Goal: Task Accomplishment & Management: Use online tool/utility

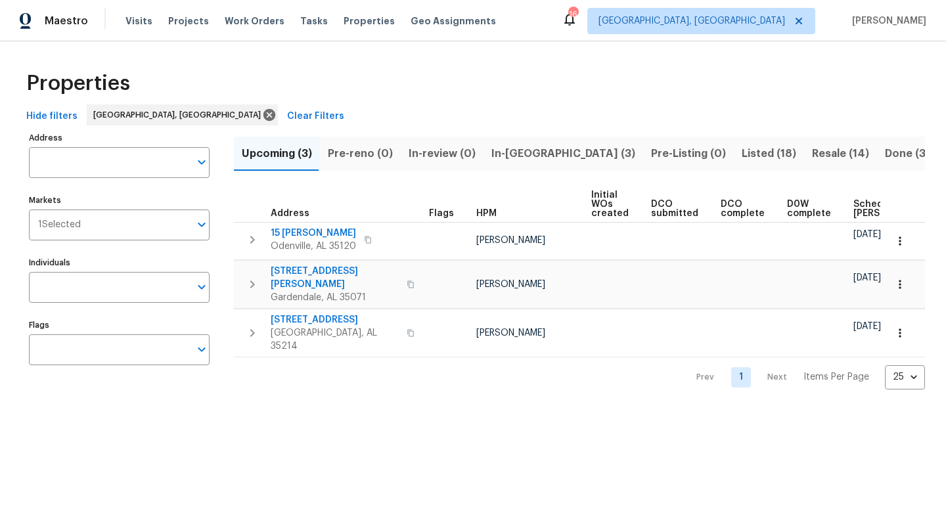
click at [514, 158] on span "In-[GEOGRAPHIC_DATA] (3)" at bounding box center [563, 153] width 144 height 18
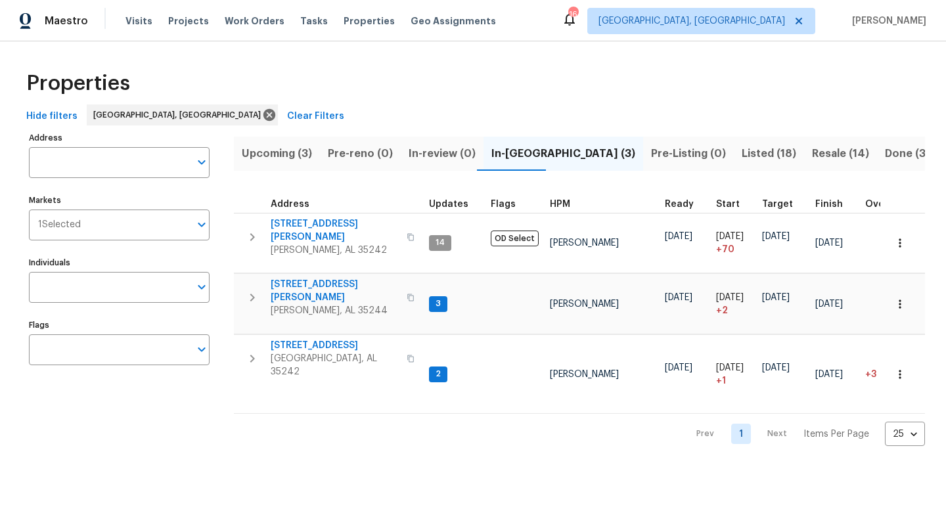
click at [280, 160] on span "Upcoming (3)" at bounding box center [277, 153] width 70 height 18
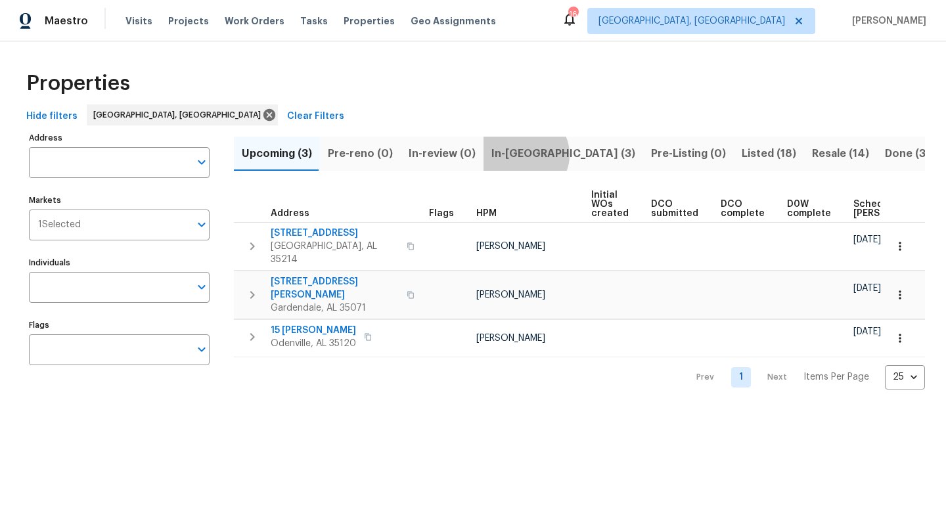
click at [518, 154] on span "In-[GEOGRAPHIC_DATA] (3)" at bounding box center [563, 153] width 144 height 18
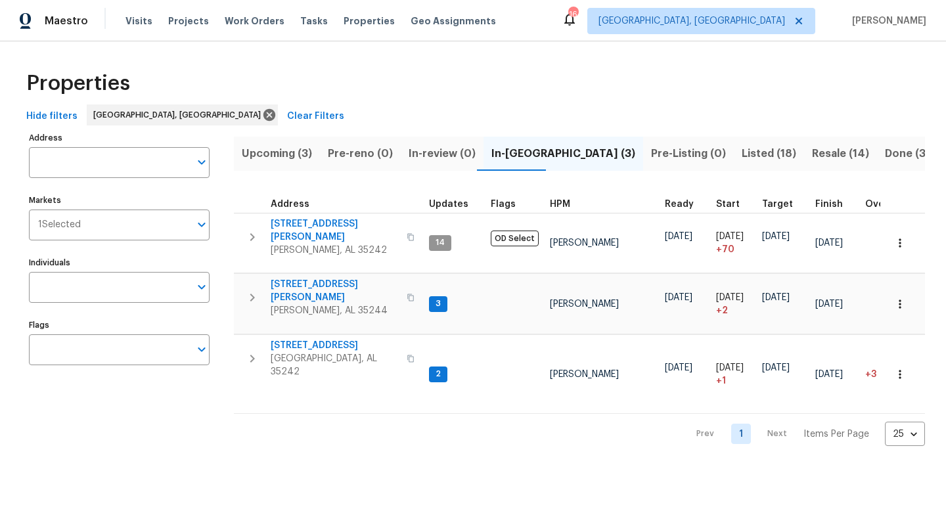
click at [275, 154] on span "Upcoming (3)" at bounding box center [277, 153] width 70 height 18
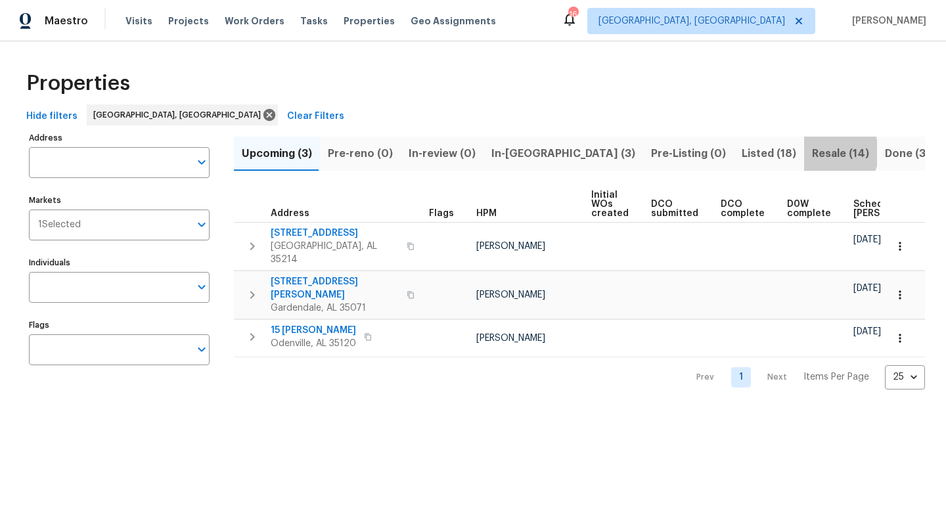
click at [812, 152] on span "Resale (14)" at bounding box center [840, 153] width 57 height 18
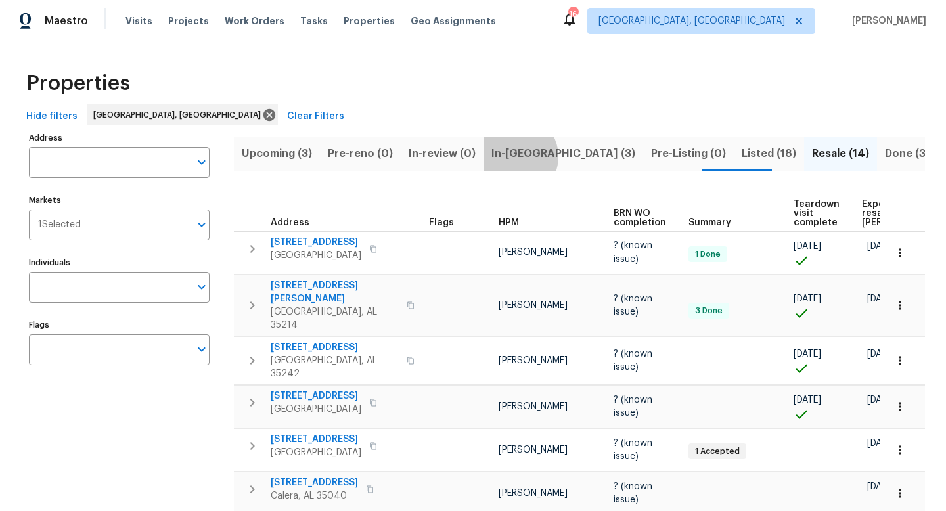
click at [506, 156] on span "In-[GEOGRAPHIC_DATA] (3)" at bounding box center [563, 153] width 144 height 18
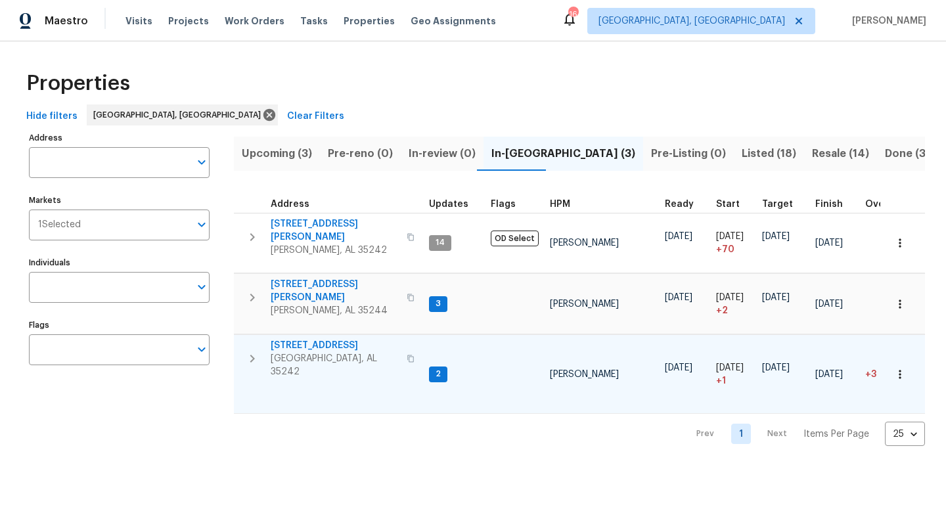
click at [301, 339] on span "[STREET_ADDRESS]" at bounding box center [335, 345] width 128 height 13
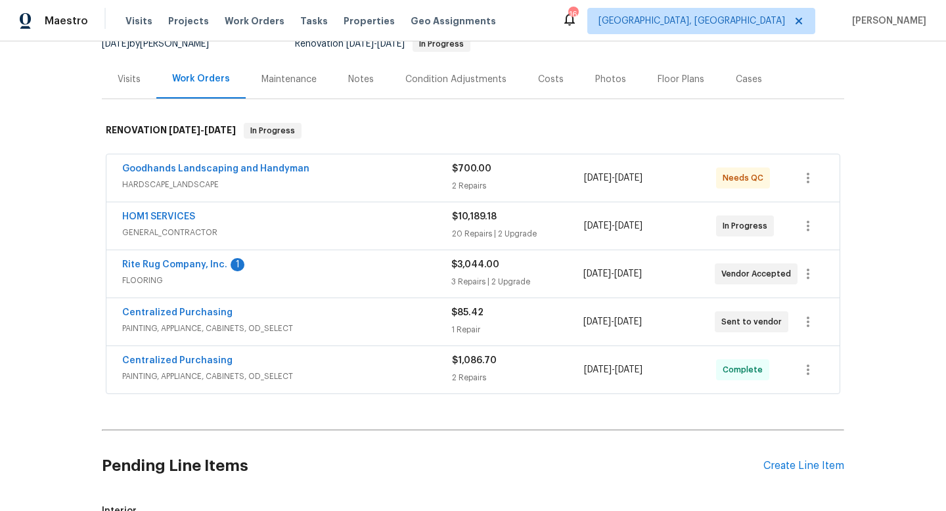
scroll to position [146, 0]
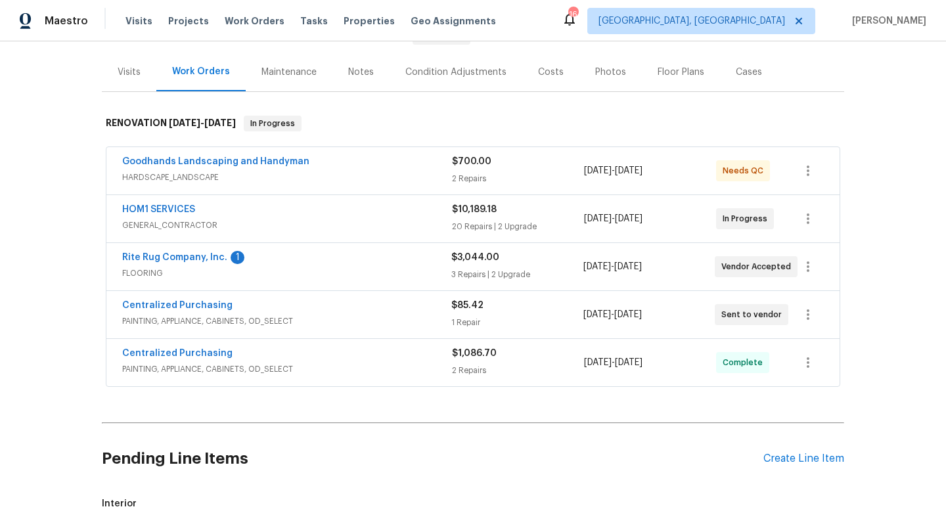
click at [357, 70] on div "Notes" at bounding box center [361, 72] width 26 height 13
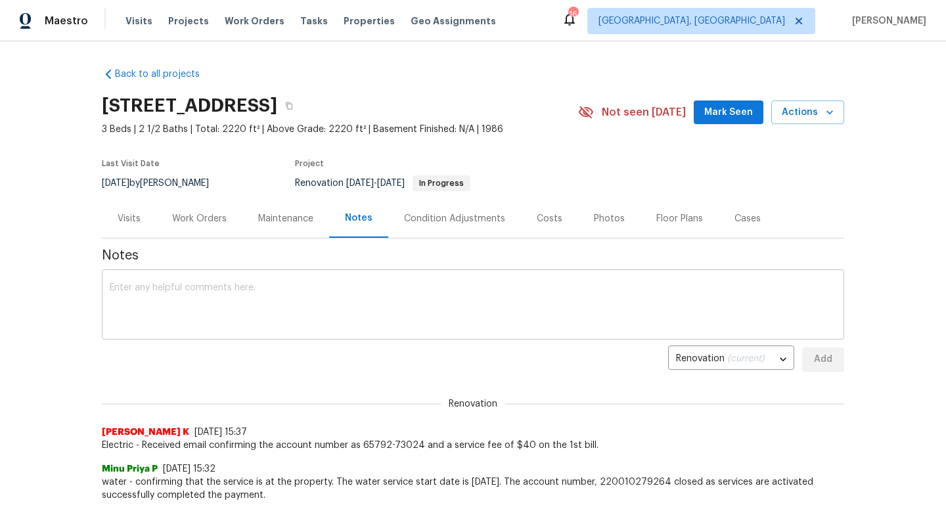
click at [250, 294] on textarea at bounding box center [473, 306] width 726 height 46
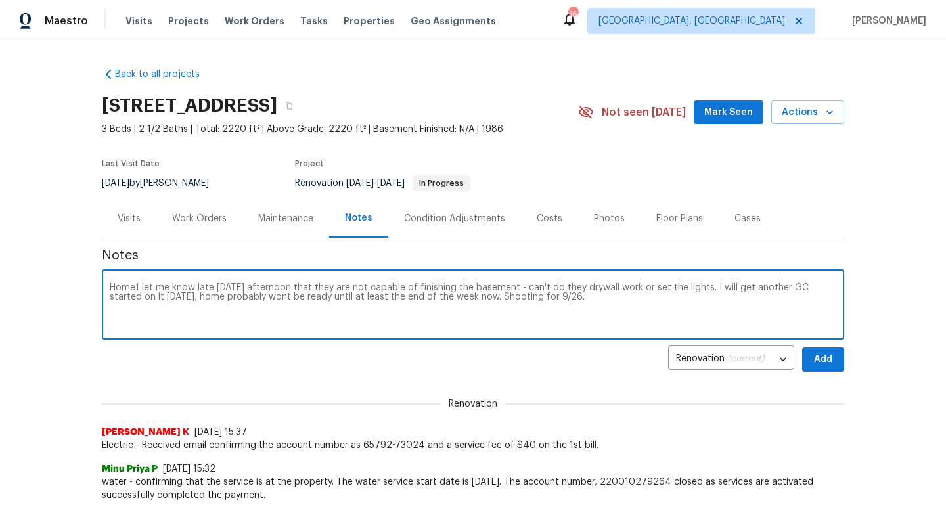
type textarea "Home1 let me know late [DATE] afternoon that they are not capable of finishing …"
click at [824, 361] on span "Add" at bounding box center [822, 359] width 21 height 16
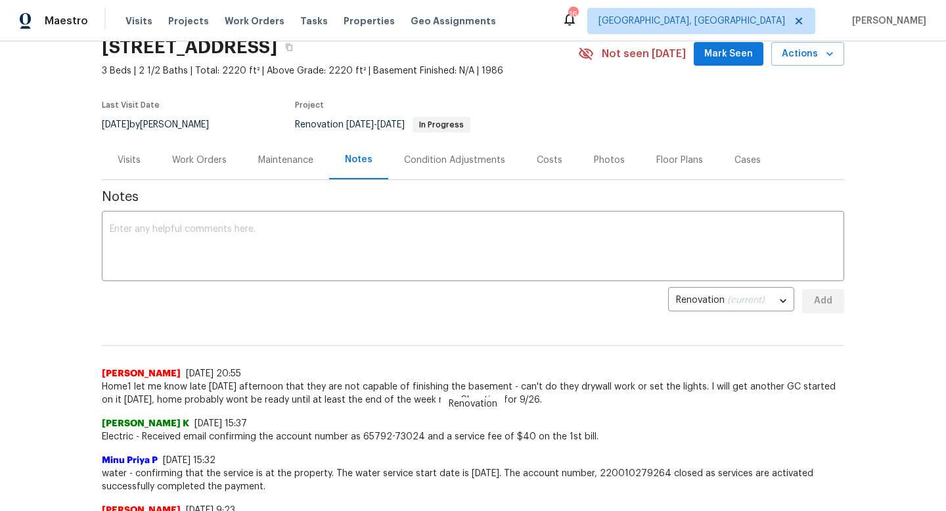
scroll to position [58, 0]
click at [192, 160] on div "Work Orders" at bounding box center [199, 160] width 55 height 13
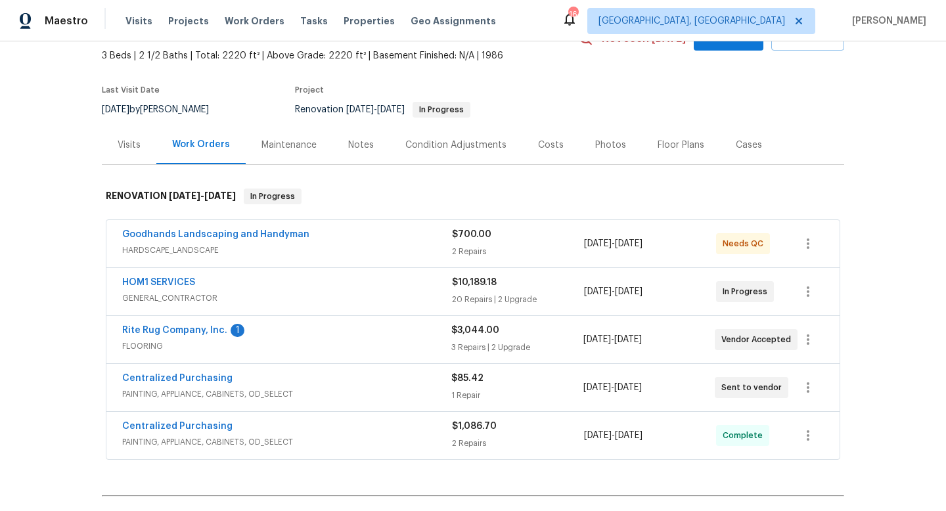
scroll to position [78, 0]
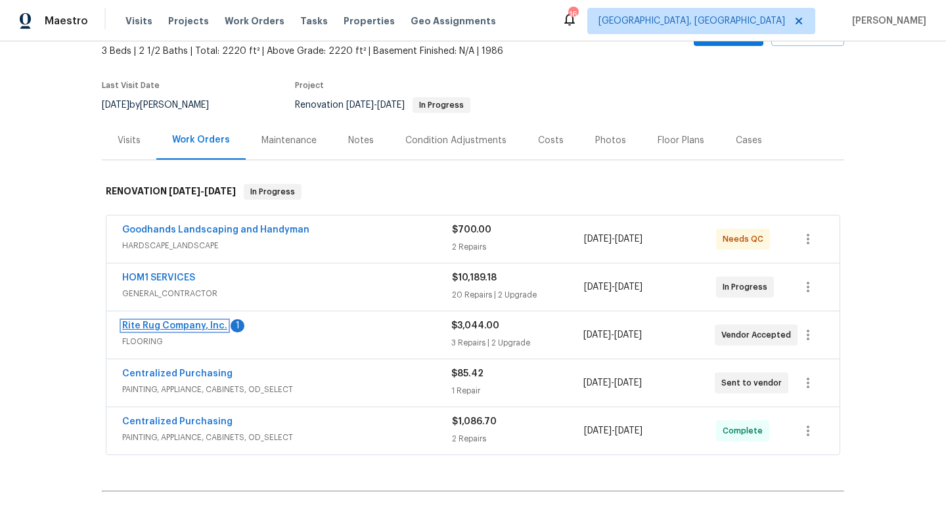
click at [176, 323] on link "Rite Rug Company, Inc." at bounding box center [174, 325] width 105 height 9
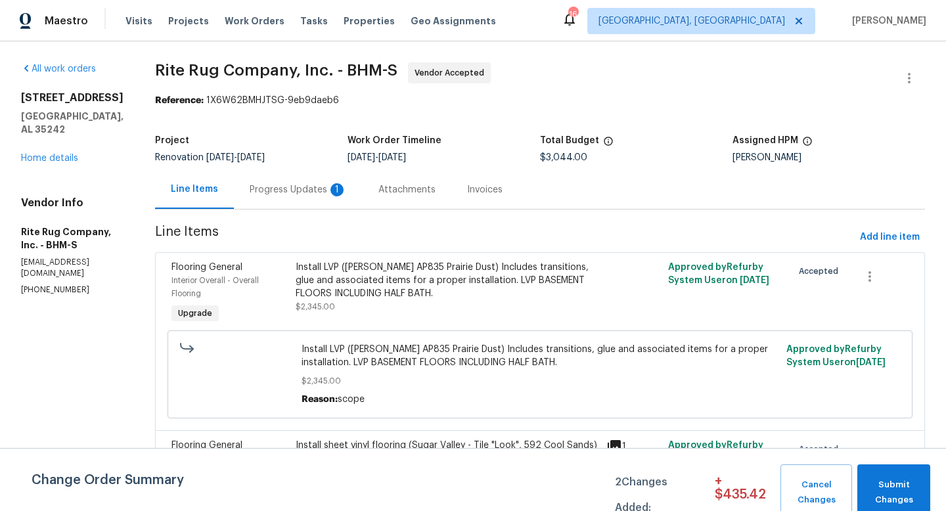
click at [334, 185] on div "Progress Updates 1" at bounding box center [298, 189] width 97 height 13
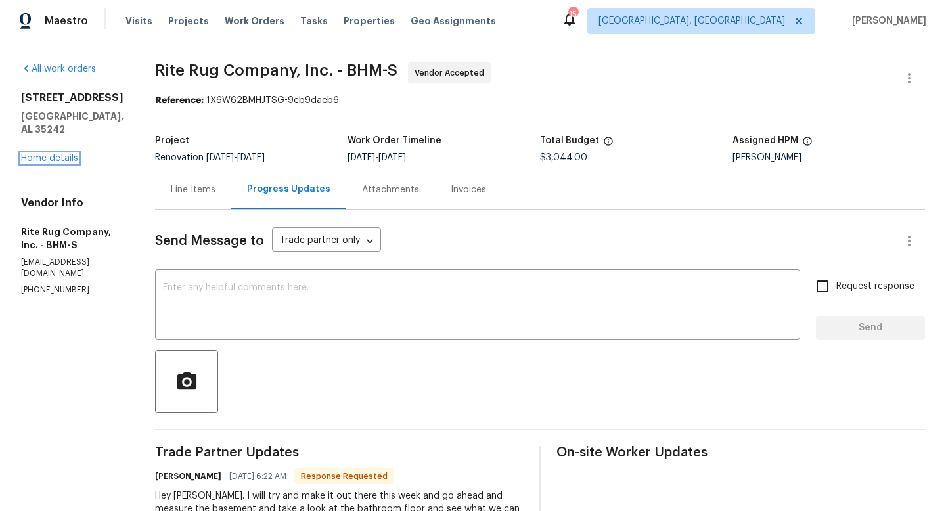
click at [48, 154] on link "Home details" at bounding box center [49, 158] width 57 height 9
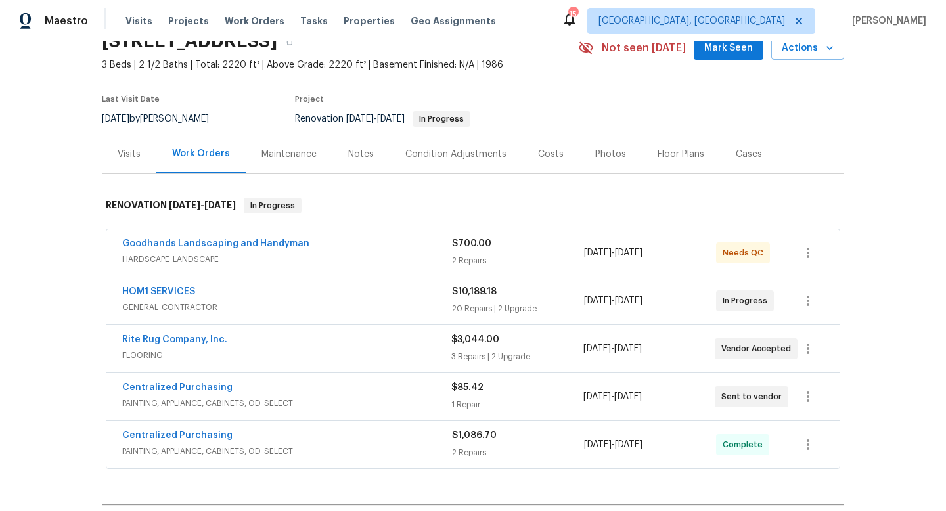
scroll to position [65, 0]
click at [162, 334] on link "Rite Rug Company, Inc." at bounding box center [174, 338] width 105 height 9
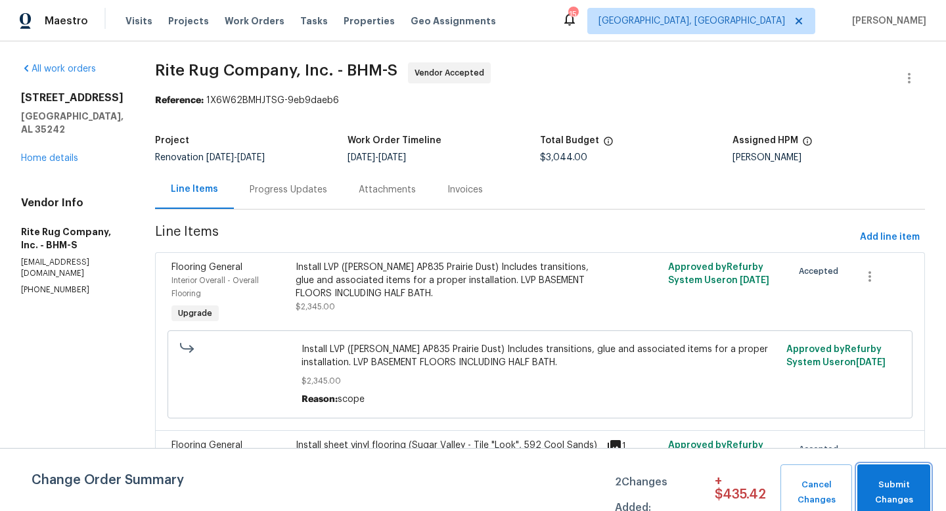
click at [899, 482] on span "Submit Changes" at bounding box center [894, 492] width 60 height 30
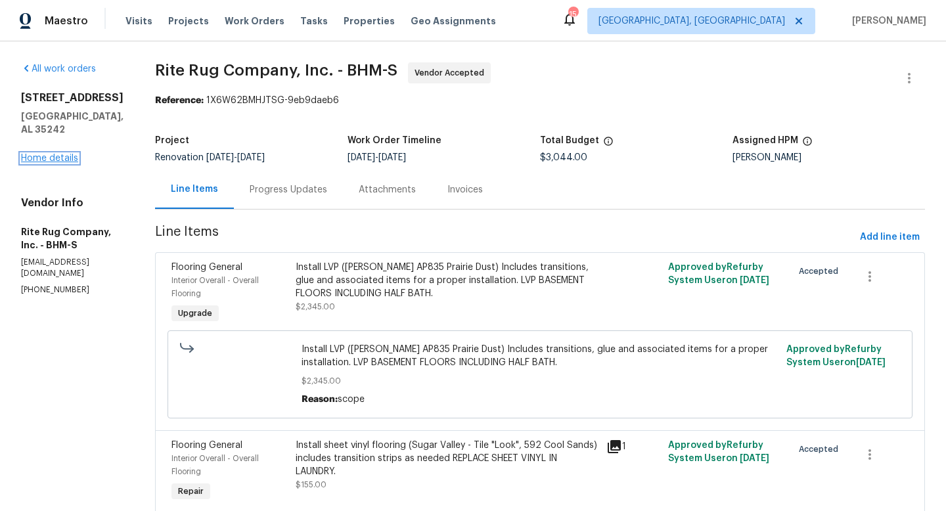
click at [38, 154] on link "Home details" at bounding box center [49, 158] width 57 height 9
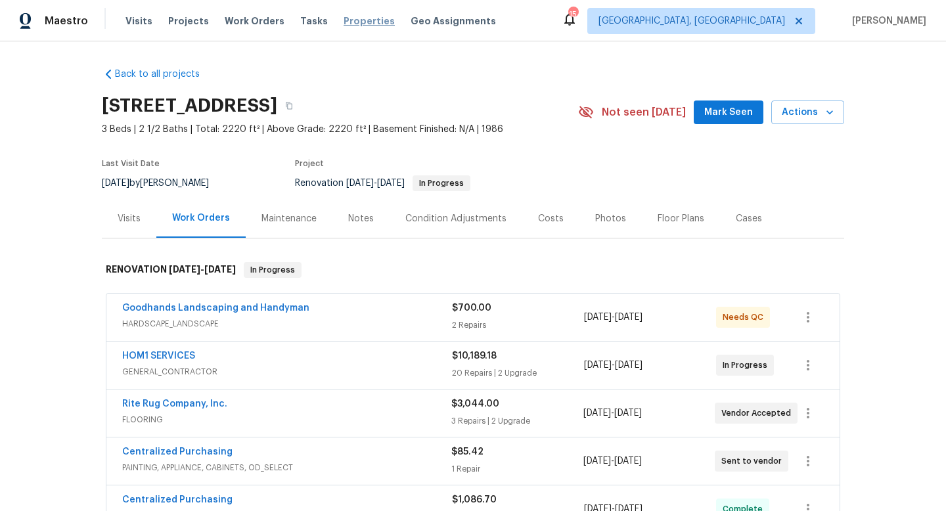
click at [359, 22] on span "Properties" at bounding box center [368, 20] width 51 height 13
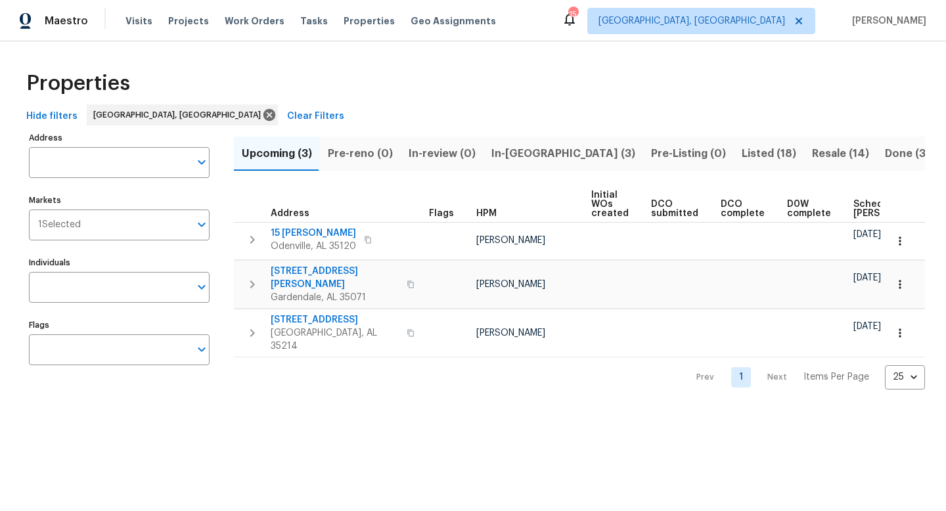
click at [517, 151] on span "In-[GEOGRAPHIC_DATA] (3)" at bounding box center [563, 153] width 144 height 18
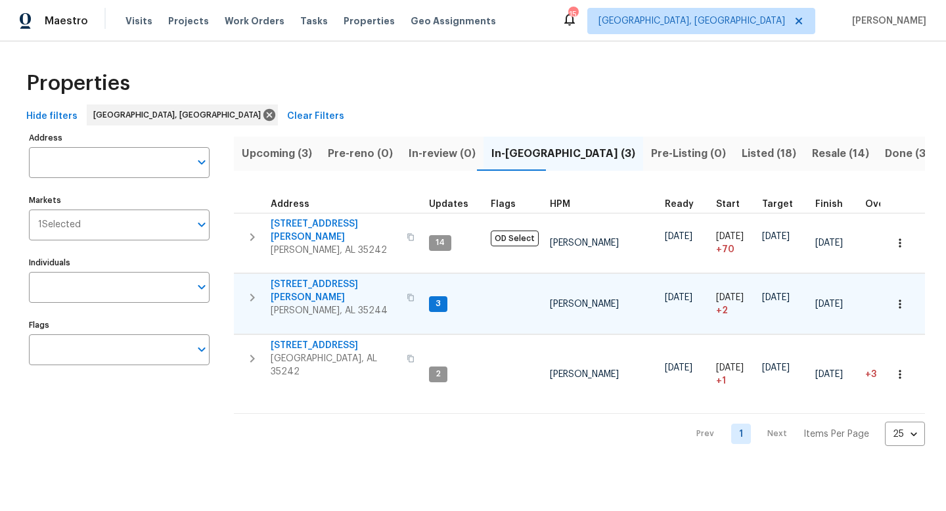
click at [313, 278] on span "[STREET_ADDRESS][PERSON_NAME]" at bounding box center [335, 291] width 128 height 26
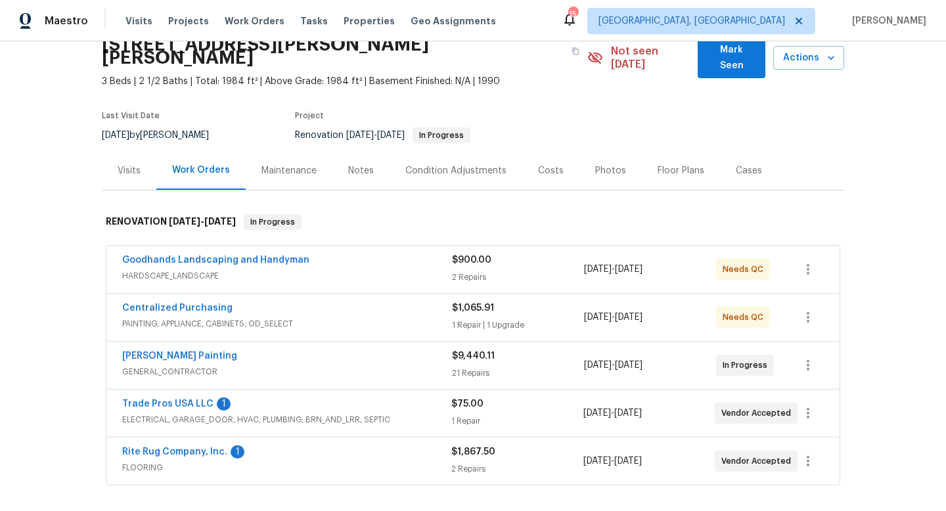
scroll to position [66, 0]
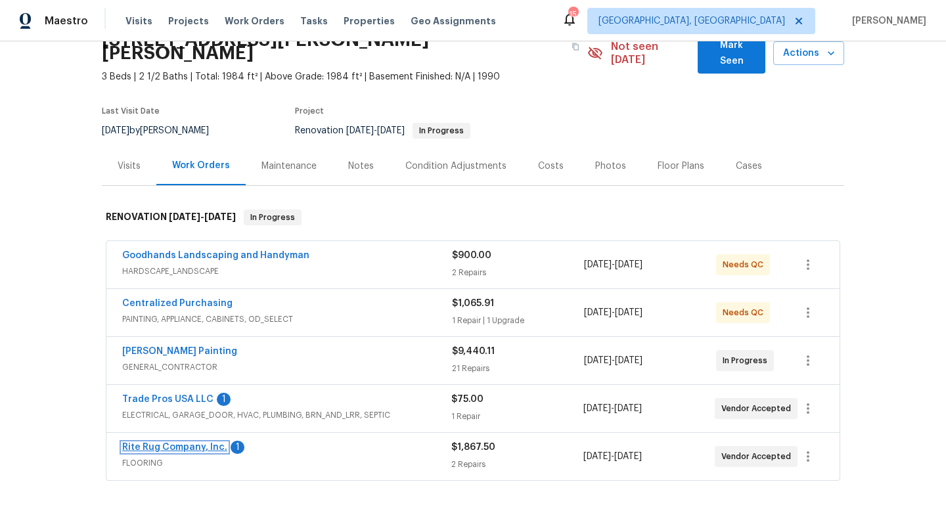
click at [150, 443] on link "Rite Rug Company, Inc." at bounding box center [174, 447] width 105 height 9
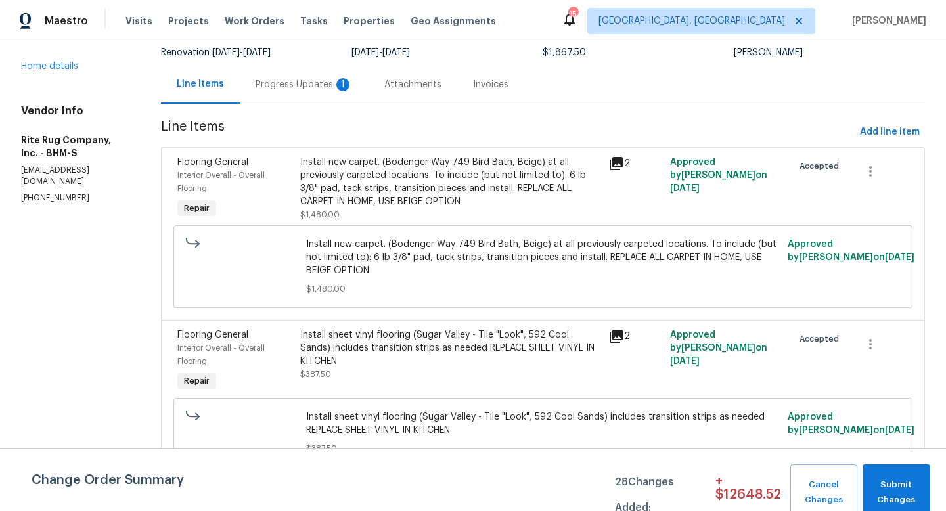
scroll to position [113, 0]
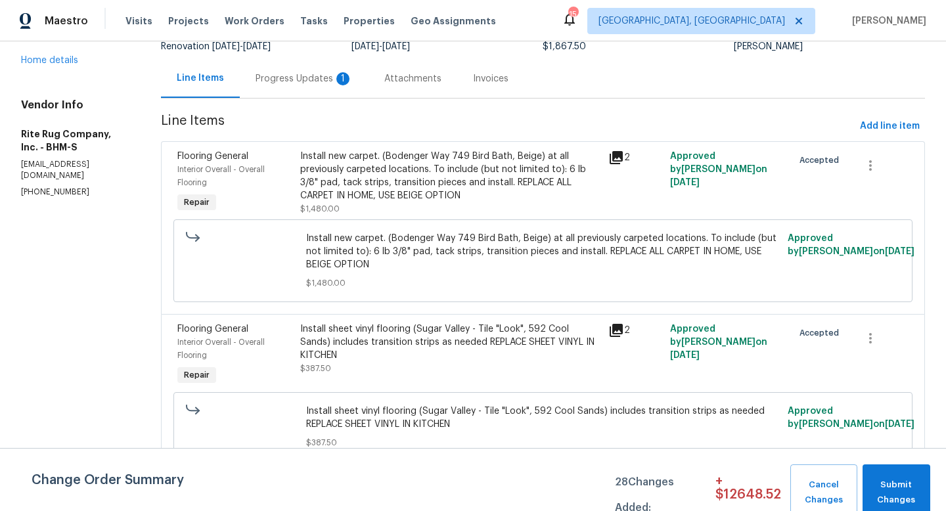
click at [331, 79] on div "Progress Updates 1" at bounding box center [303, 78] width 97 height 13
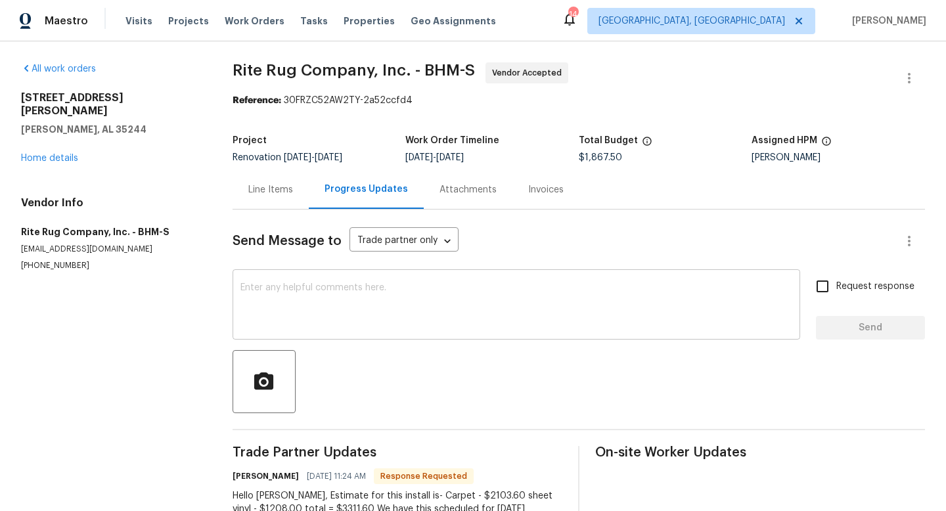
click at [336, 289] on textarea at bounding box center [516, 306] width 552 height 46
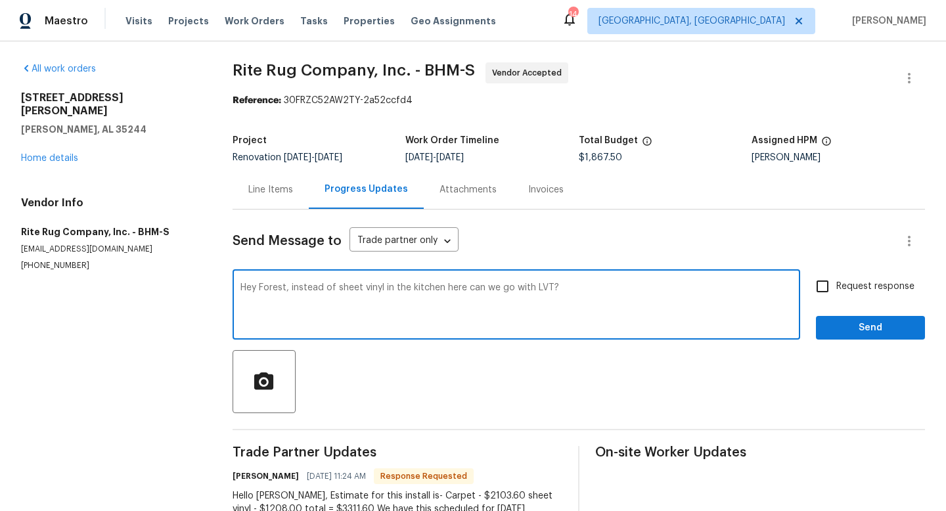
type textarea "Hey Forest, instead of sheet vinyl in the kitchen here can we go with LVT?"
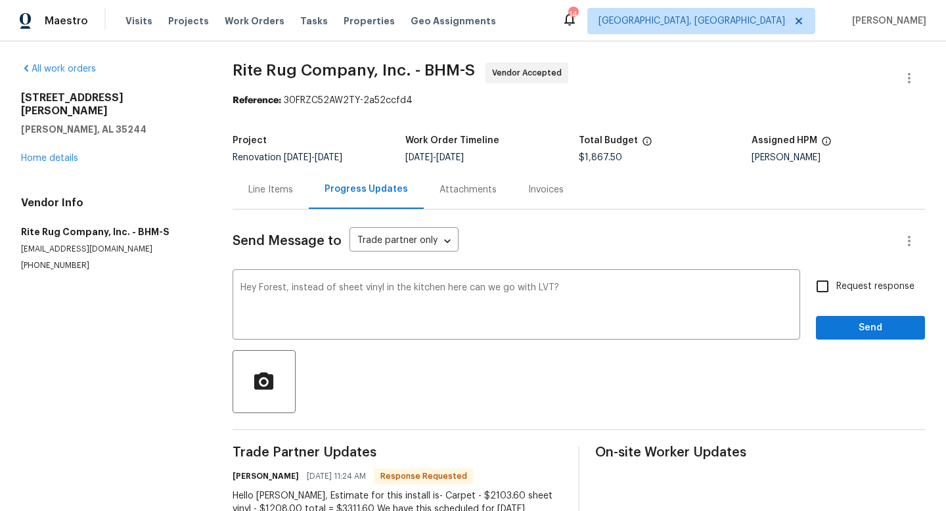
click at [837, 286] on span "Request response" at bounding box center [875, 287] width 78 height 14
click at [836, 286] on input "Request response" at bounding box center [822, 287] width 28 height 28
checkbox input "true"
click at [849, 320] on span "Send" at bounding box center [870, 328] width 88 height 16
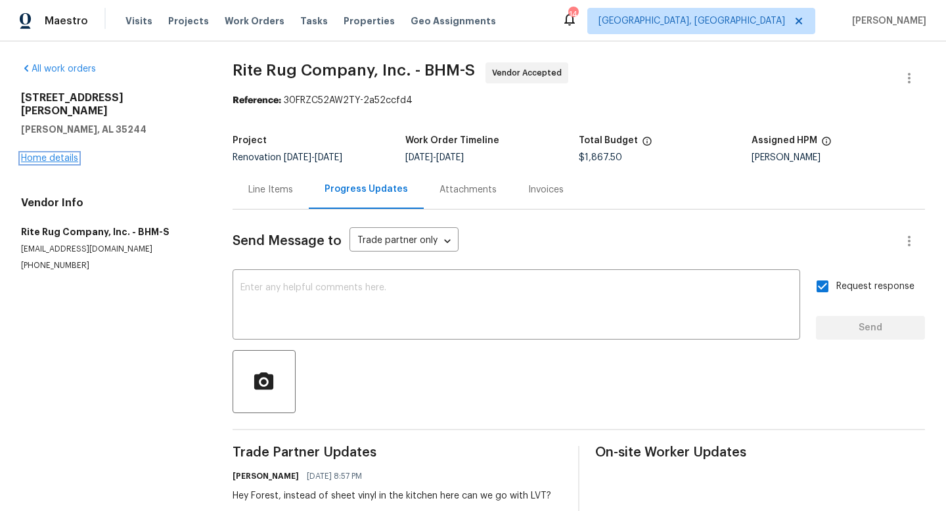
click at [58, 154] on link "Home details" at bounding box center [49, 158] width 57 height 9
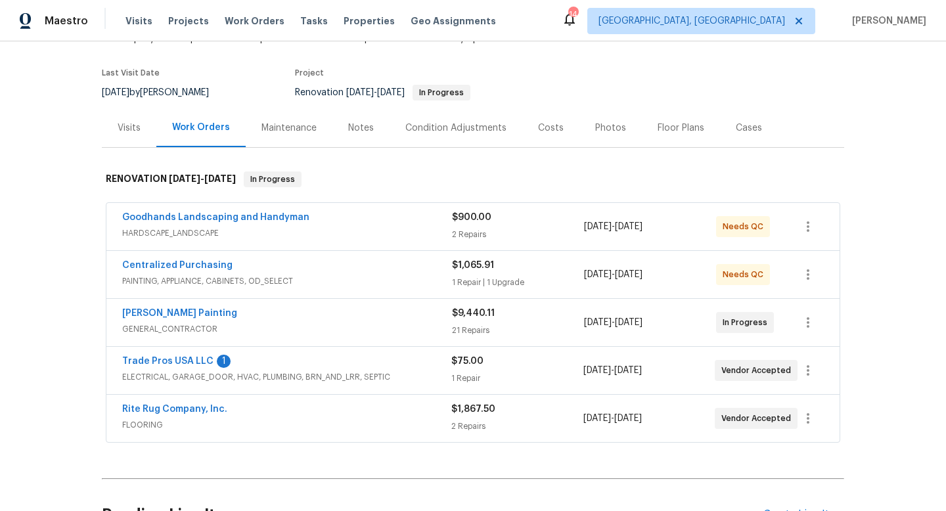
scroll to position [104, 0]
click at [152, 308] on link "[PERSON_NAME] Painting" at bounding box center [179, 312] width 115 height 9
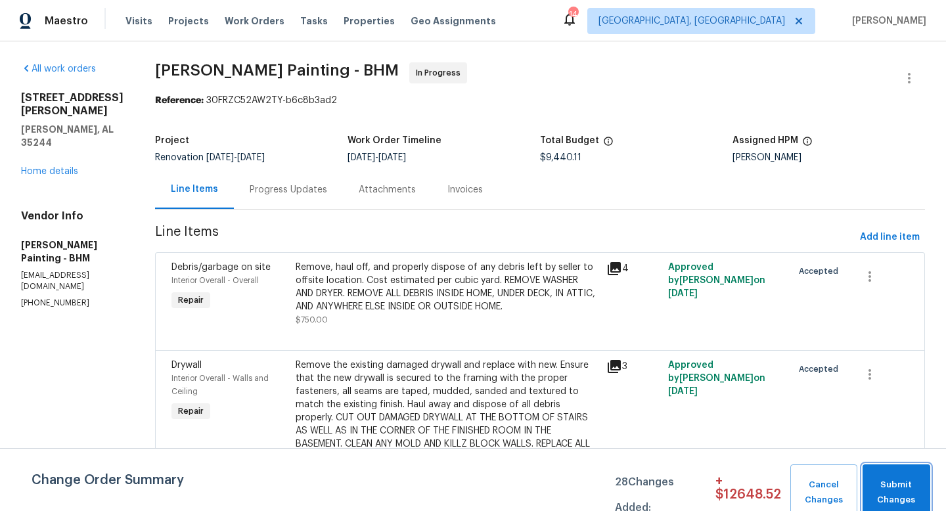
click at [900, 494] on span "Submit Changes" at bounding box center [896, 492] width 55 height 30
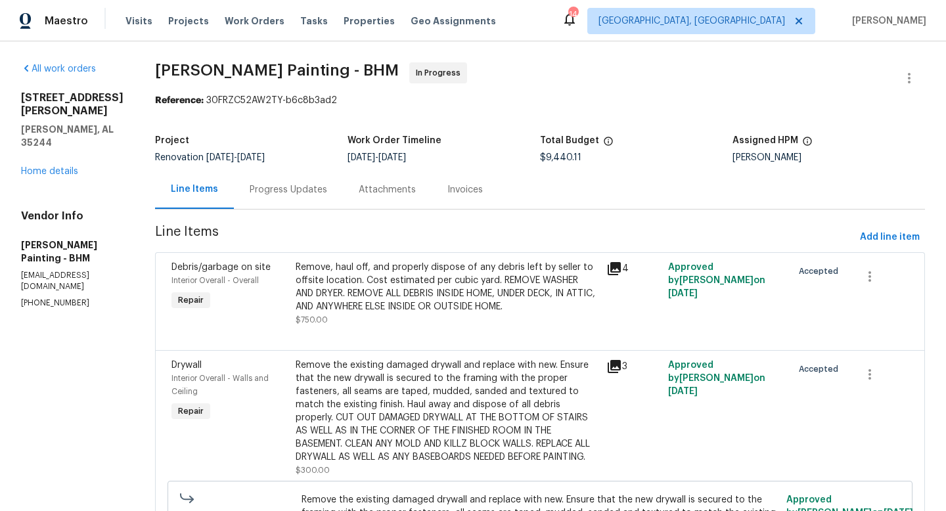
click at [327, 190] on div "Progress Updates" at bounding box center [288, 189] width 77 height 13
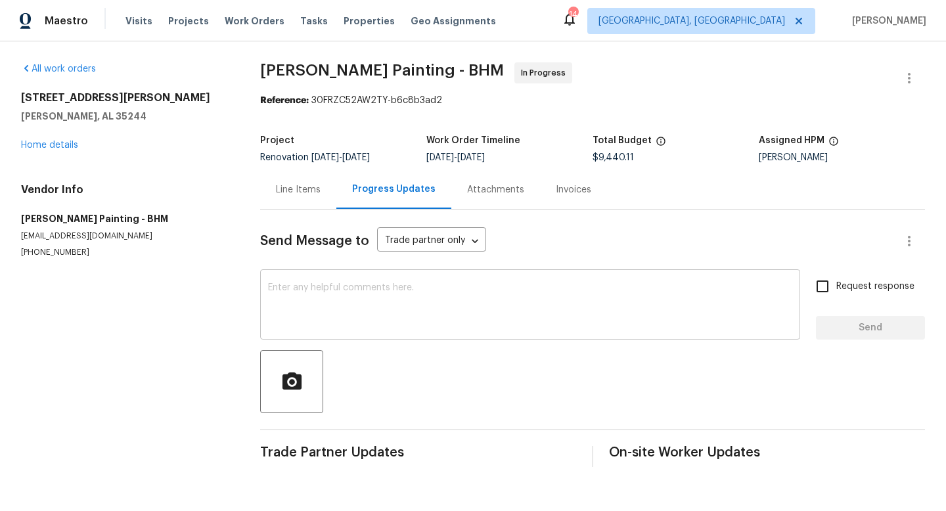
click at [338, 307] on textarea at bounding box center [530, 306] width 524 height 46
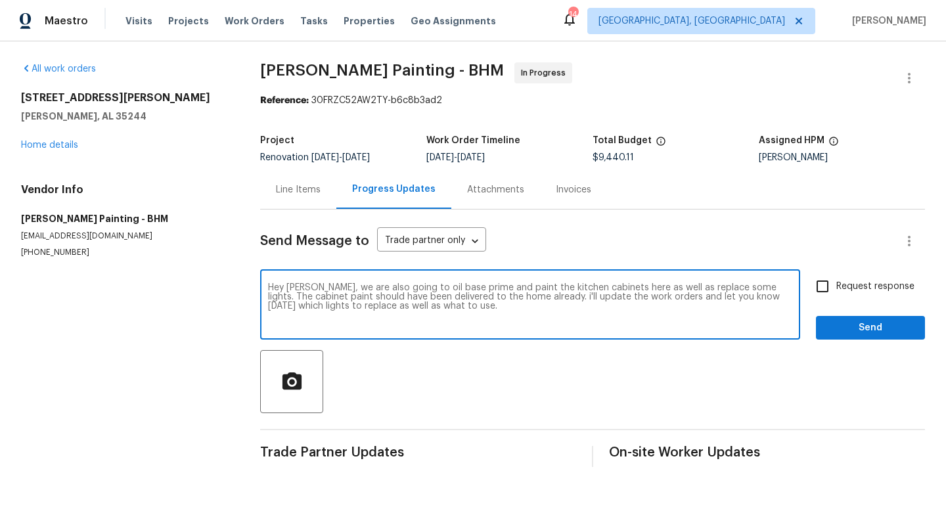
type textarea "Hey [PERSON_NAME], we are also going to oil base prime and paint the kitchen ca…"
click at [837, 276] on label "Request response" at bounding box center [861, 287] width 106 height 28
click at [836, 276] on input "Request response" at bounding box center [822, 287] width 28 height 28
checkbox input "true"
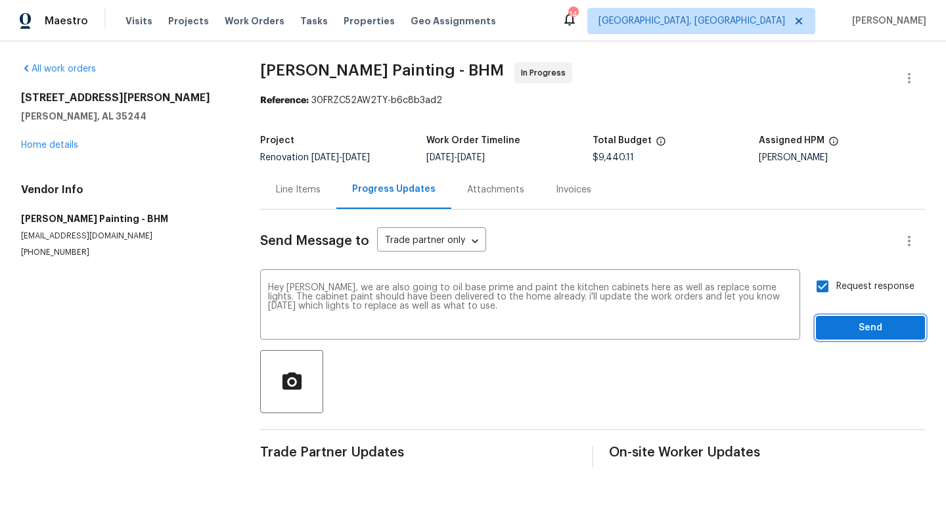
click at [838, 337] on button "Send" at bounding box center [870, 328] width 109 height 24
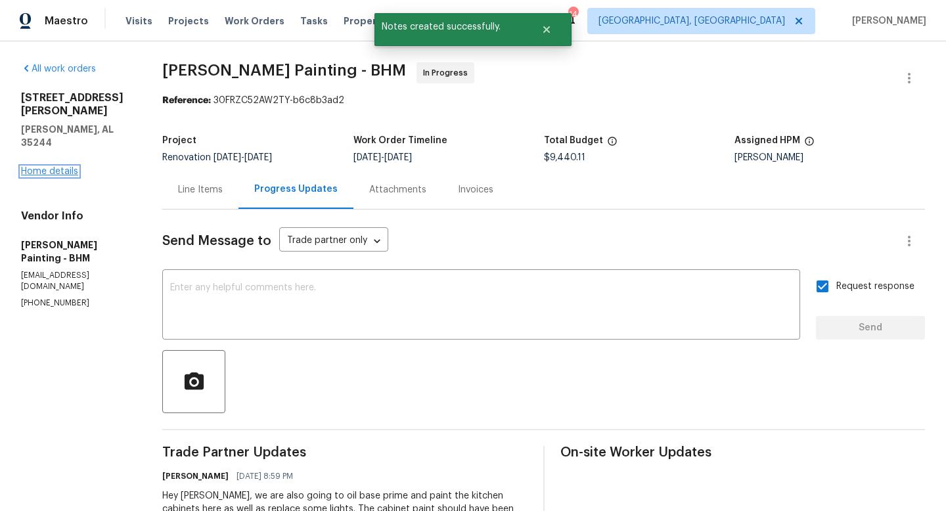
click at [34, 167] on link "Home details" at bounding box center [49, 171] width 57 height 9
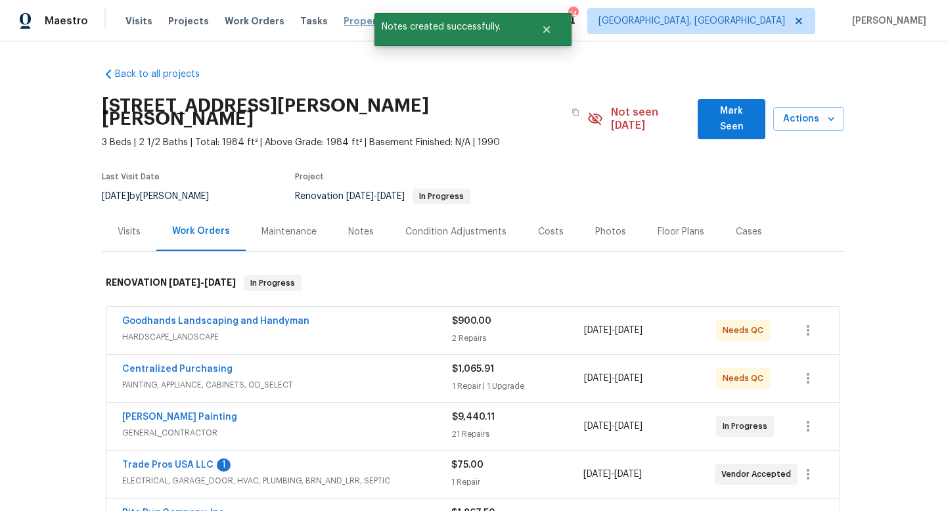
click at [343, 24] on span "Properties" at bounding box center [368, 20] width 51 height 13
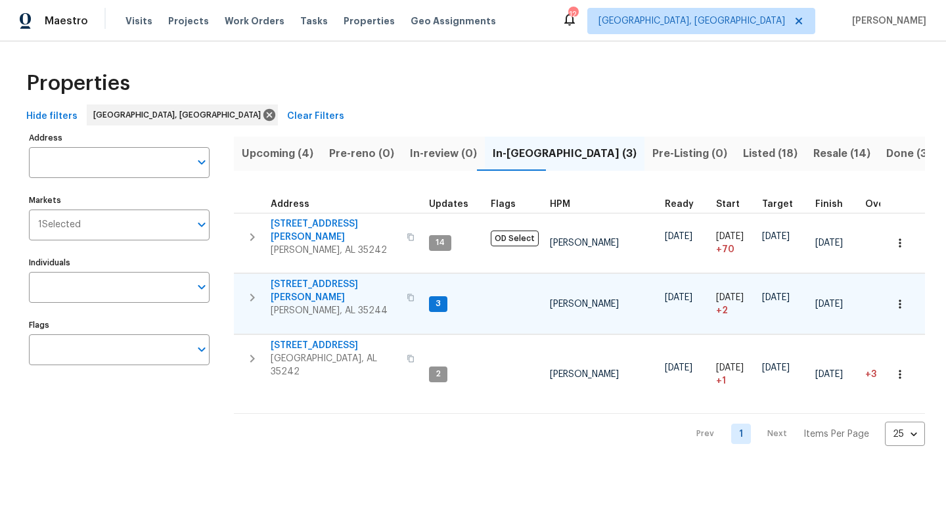
click at [302, 278] on span "[STREET_ADDRESS][PERSON_NAME]" at bounding box center [335, 291] width 128 height 26
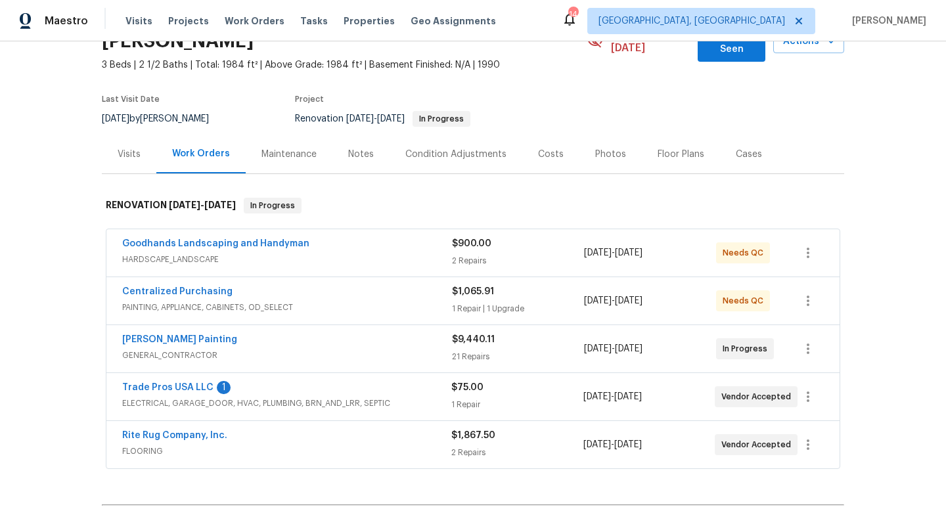
scroll to position [79, 0]
click at [143, 382] on link "Trade Pros USA LLC" at bounding box center [167, 386] width 91 height 9
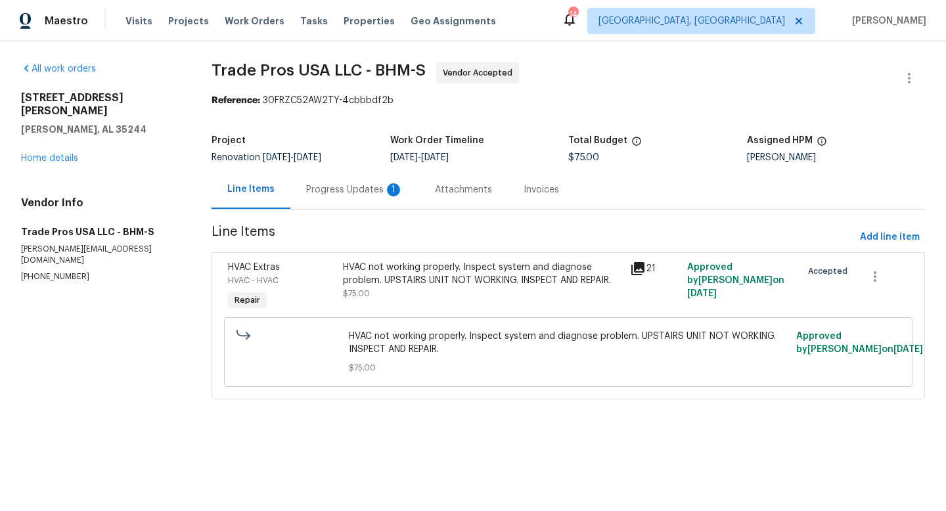
click at [351, 187] on div "Progress Updates 1" at bounding box center [354, 189] width 97 height 13
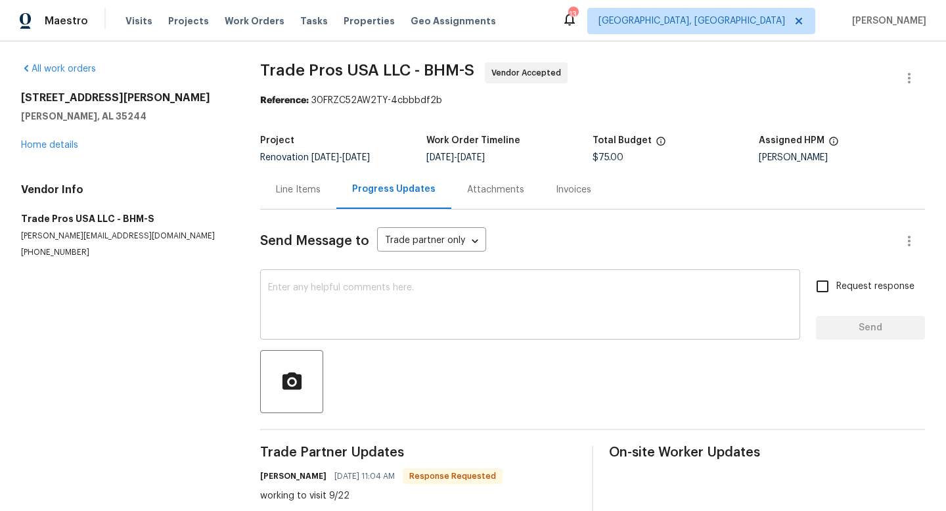
scroll to position [29, 0]
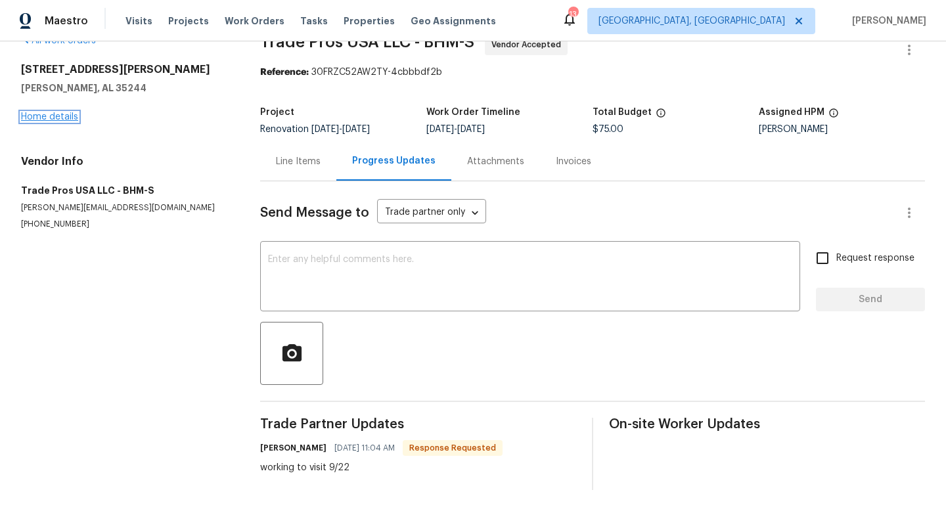
click at [48, 116] on link "Home details" at bounding box center [49, 116] width 57 height 9
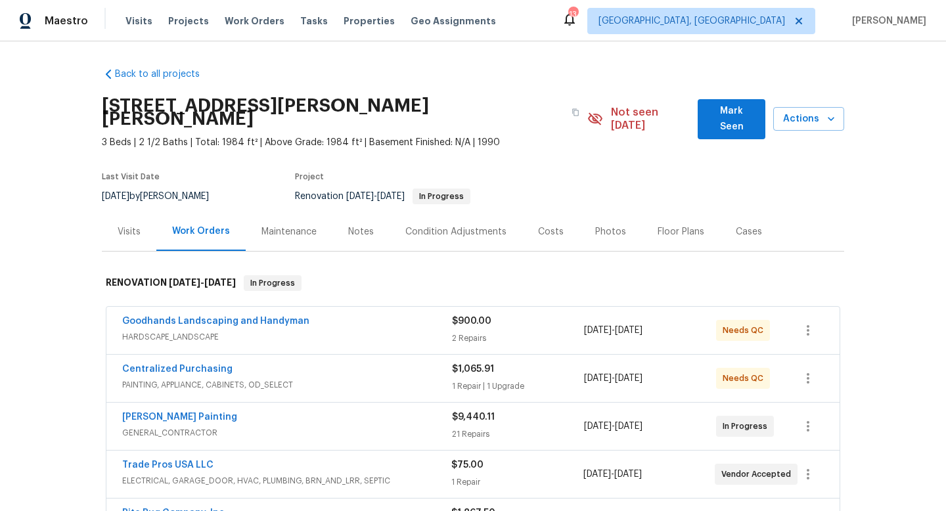
click at [357, 225] on div "Notes" at bounding box center [361, 231] width 26 height 13
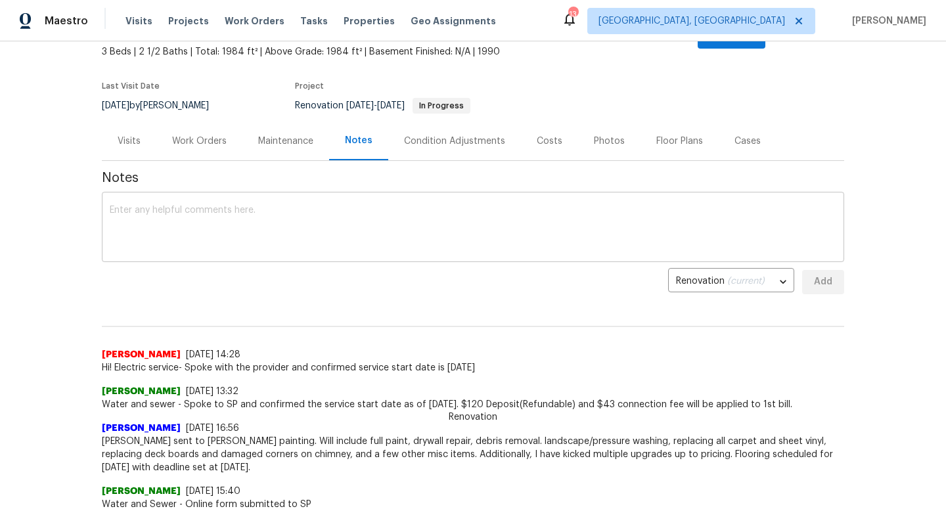
scroll to position [92, 0]
click at [206, 204] on textarea at bounding box center [473, 227] width 726 height 46
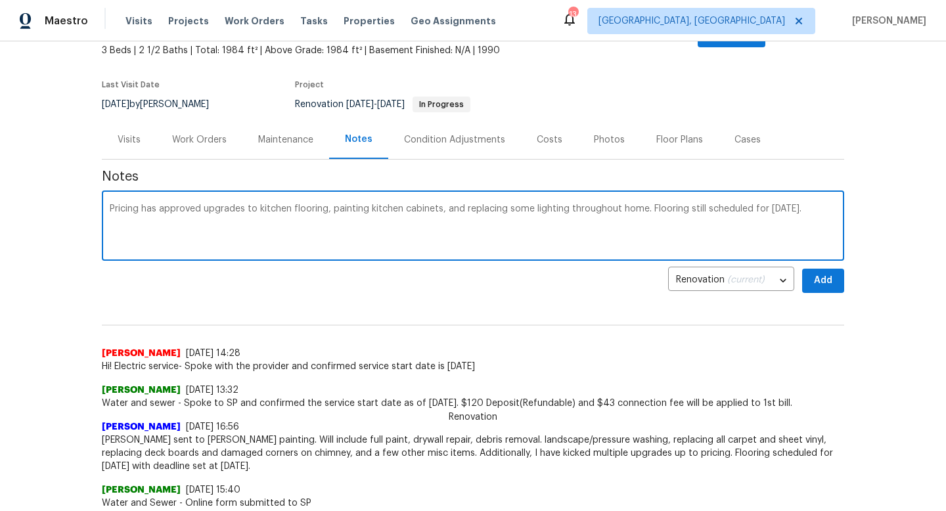
type textarea "Pricing has approved upgrades to kitchen flooring, painting kitchen cabinets, a…"
click at [817, 273] on span "Add" at bounding box center [822, 281] width 21 height 16
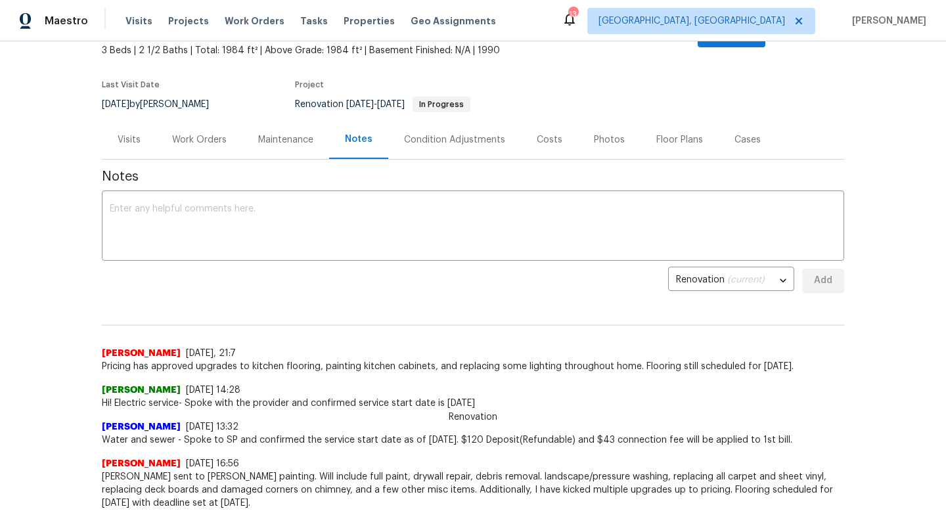
scroll to position [0, 0]
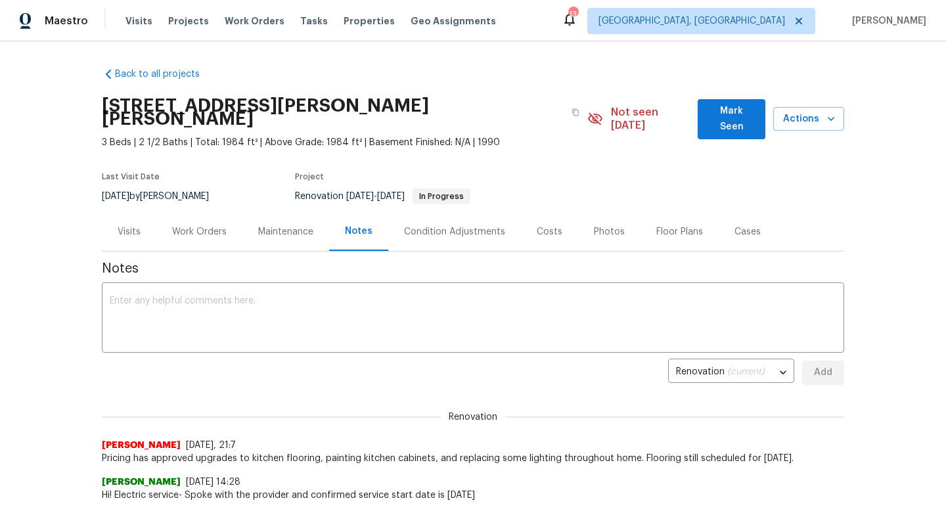
click at [199, 212] on div "Work Orders" at bounding box center [199, 231] width 86 height 39
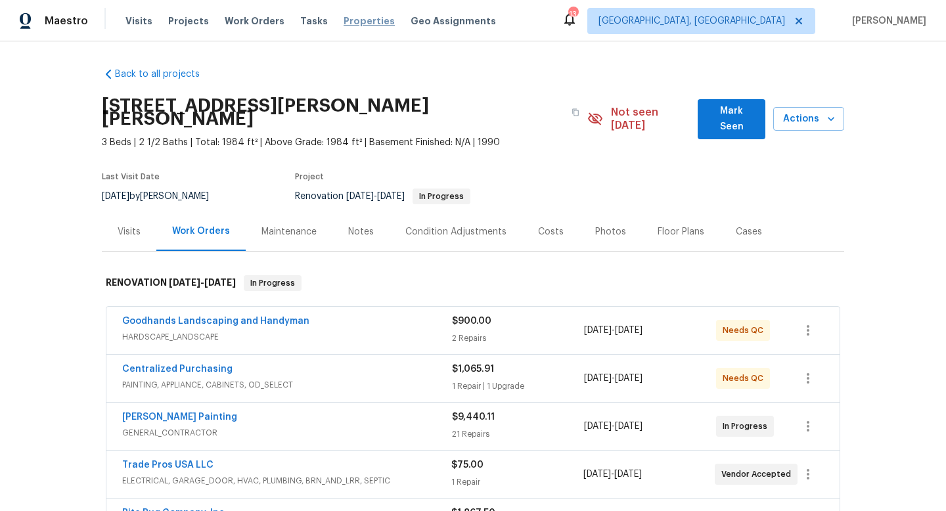
click at [343, 18] on span "Properties" at bounding box center [368, 20] width 51 height 13
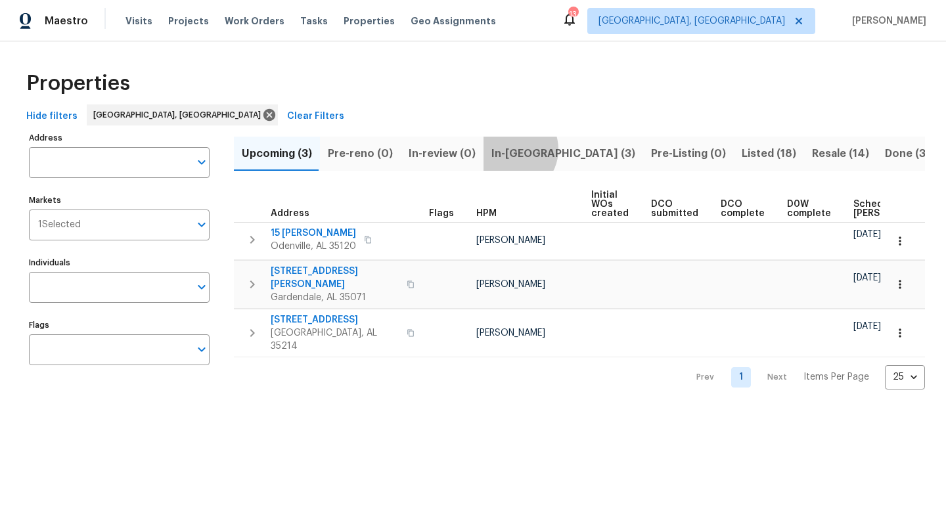
click at [505, 149] on span "In-[GEOGRAPHIC_DATA] (3)" at bounding box center [563, 153] width 144 height 18
